Goal: Entertainment & Leisure: Consume media (video, audio)

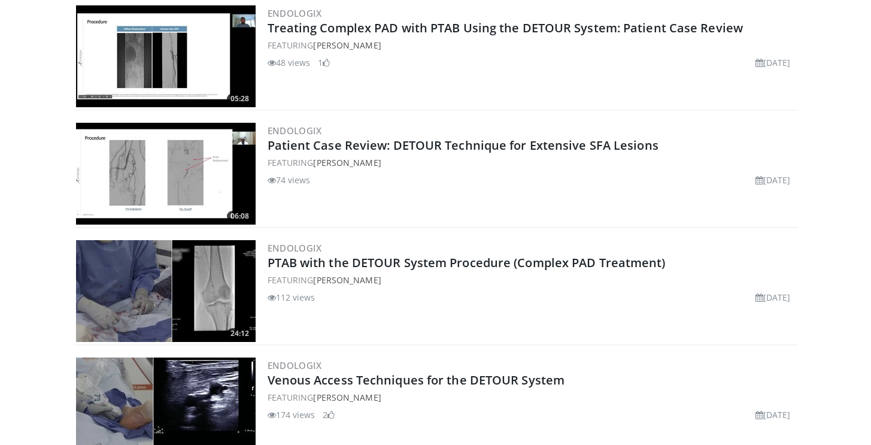
scroll to position [692, 0]
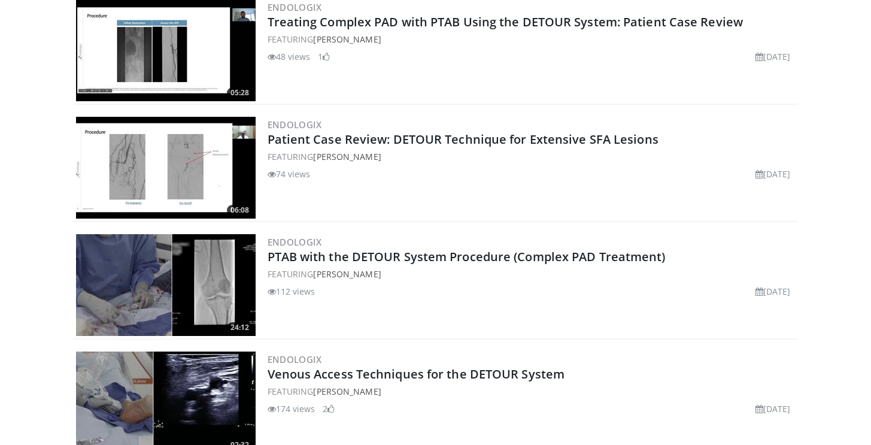
click at [157, 303] on img at bounding box center [166, 285] width 180 height 102
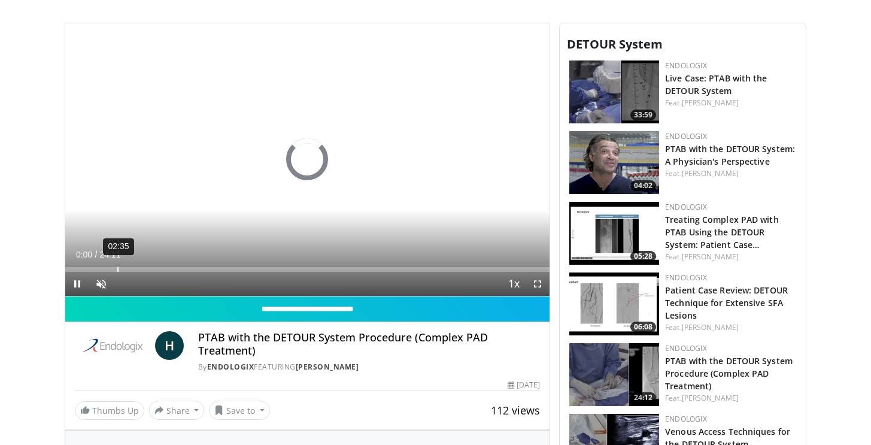
click at [117, 268] on div "02:35" at bounding box center [117, 269] width 1 height 5
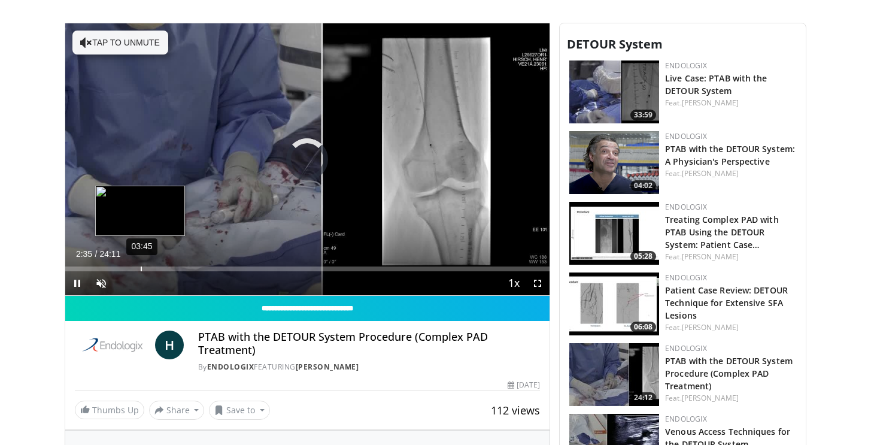
click at [141, 267] on div "03:45" at bounding box center [141, 268] width 1 height 5
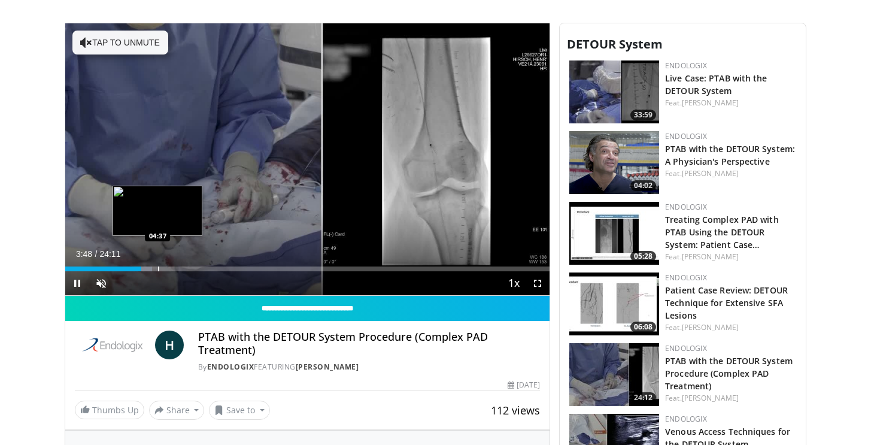
click at [158, 269] on div "Progress Bar" at bounding box center [158, 268] width 1 height 5
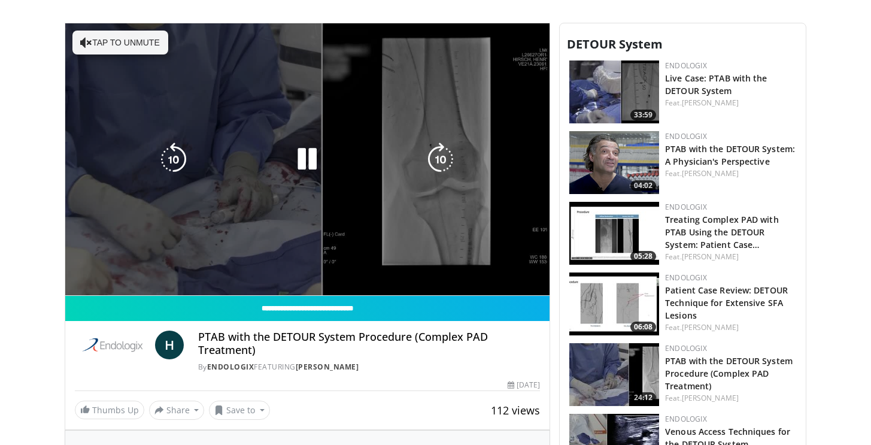
click at [176, 269] on div "10 seconds Tap to unmute" at bounding box center [307, 159] width 485 height 272
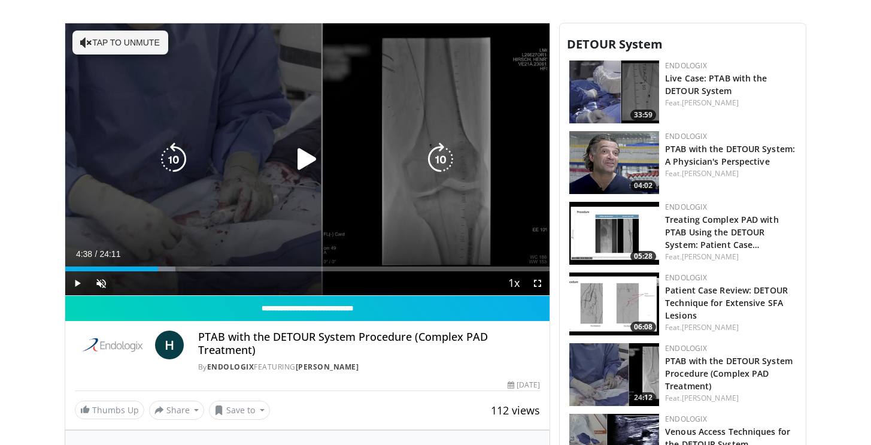
click at [0, 0] on div "Progress Bar" at bounding box center [0, 0] width 0 height 0
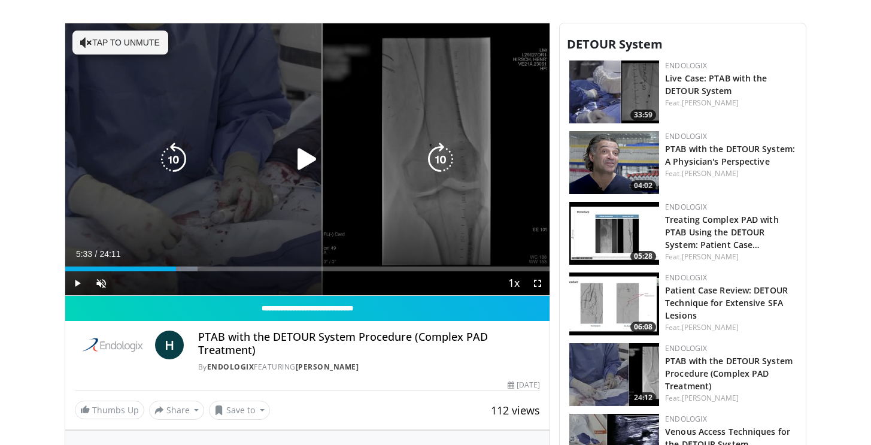
click at [302, 158] on icon "Video Player" at bounding box center [307, 160] width 34 height 34
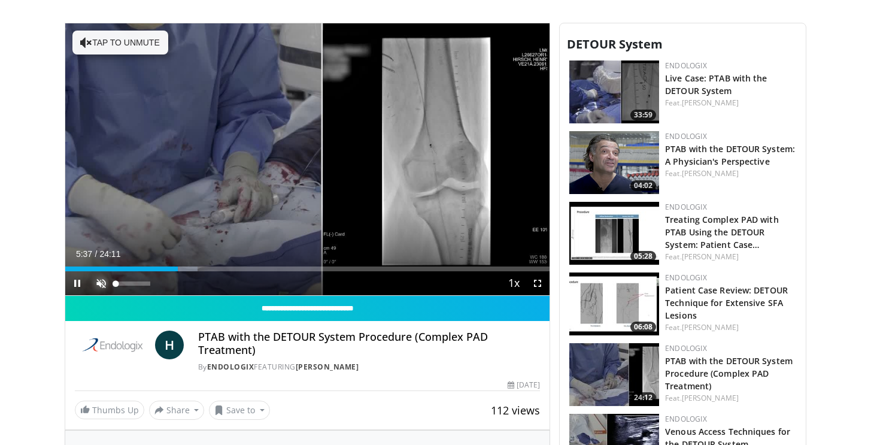
click at [101, 284] on span "Video Player" at bounding box center [101, 283] width 24 height 24
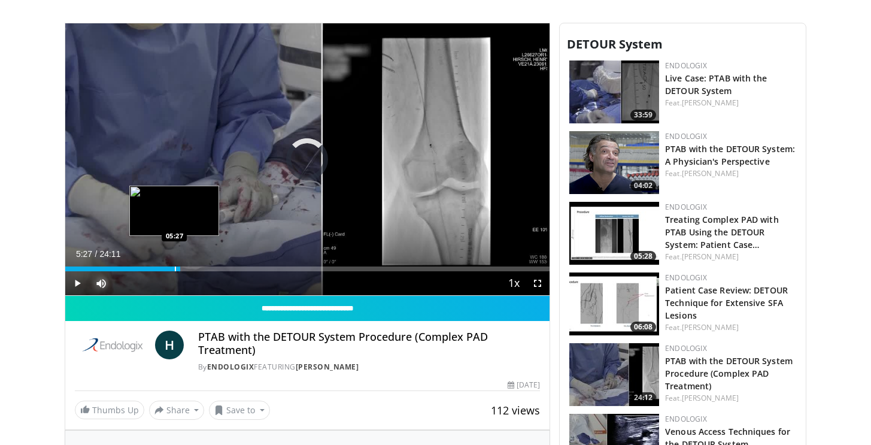
click at [175, 269] on div "Progress Bar" at bounding box center [175, 268] width 1 height 5
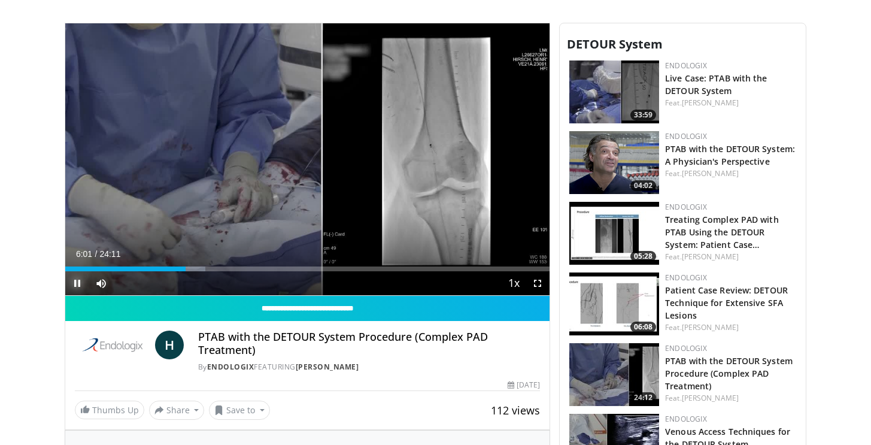
click at [77, 286] on span "Video Player" at bounding box center [77, 283] width 24 height 24
